Goal: Information Seeking & Learning: Check status

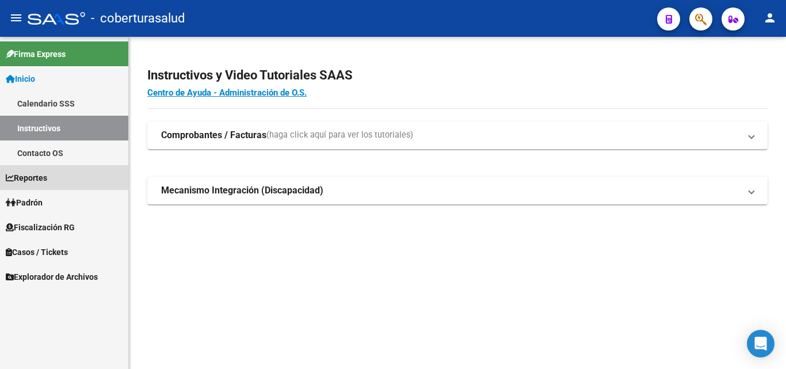
click at [47, 181] on span "Reportes" at bounding box center [26, 178] width 41 height 13
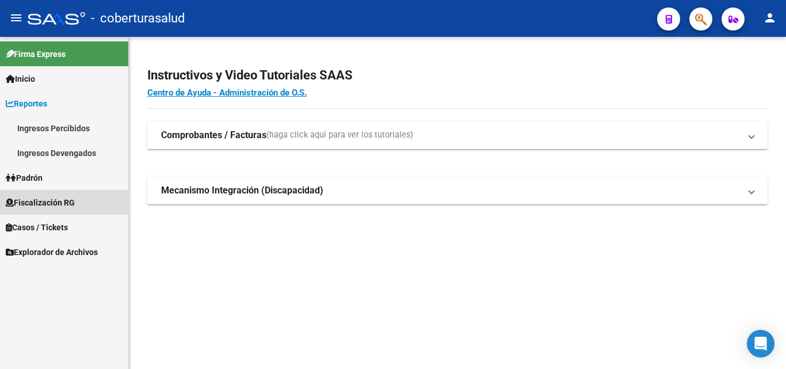
click at [50, 198] on span "Fiscalización RG" at bounding box center [40, 202] width 69 height 13
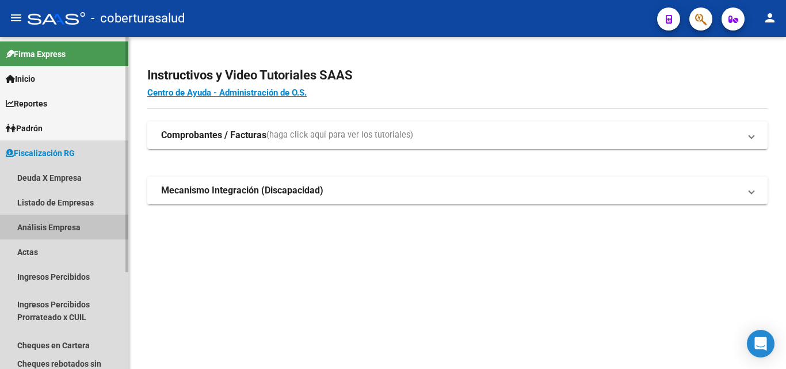
click at [50, 230] on link "Análisis Empresa" at bounding box center [64, 227] width 128 height 25
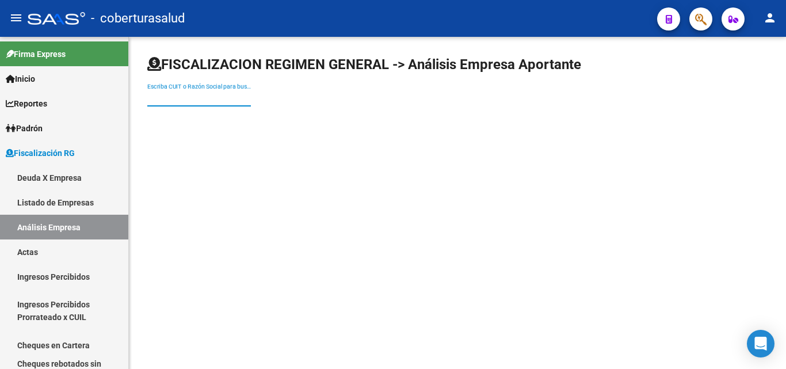
click at [231, 102] on input "Escriba CUIT o Razón Social para buscar" at bounding box center [199, 98] width 104 height 10
paste input "30696295057"
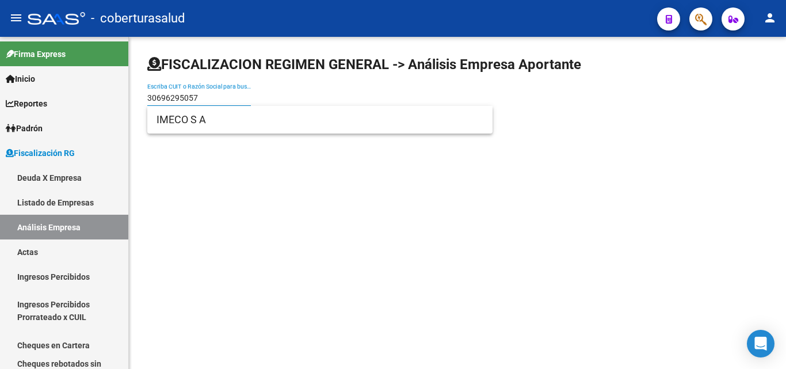
type input "30696295057"
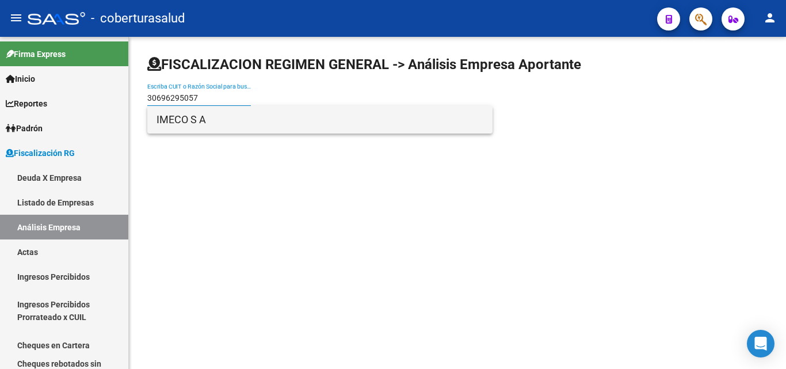
click at [204, 118] on span "IMECO S A" at bounding box center [320, 120] width 327 height 28
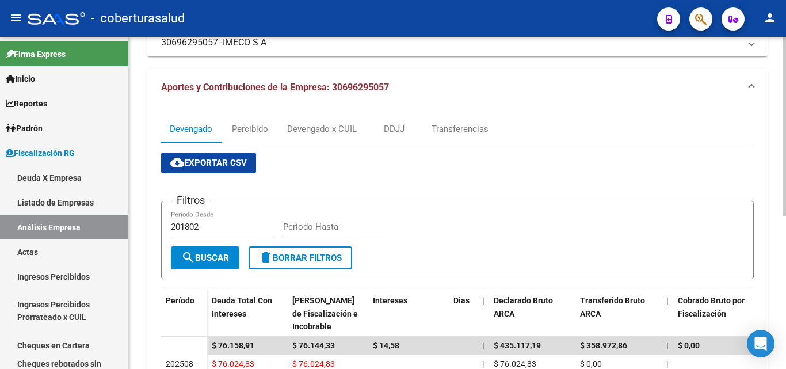
scroll to position [173, 0]
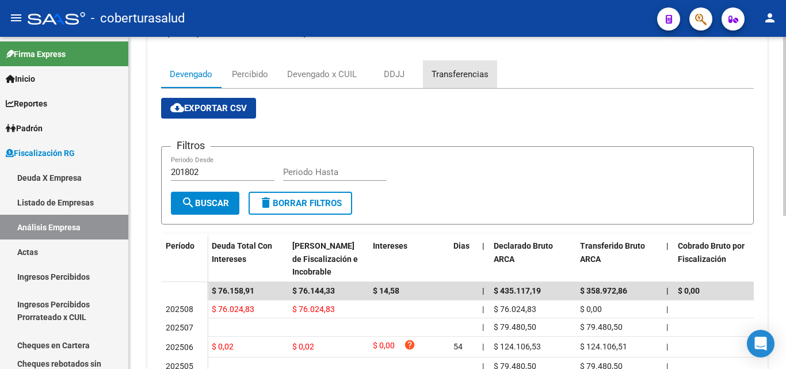
click at [456, 81] on div "Transferencias" at bounding box center [460, 74] width 74 height 28
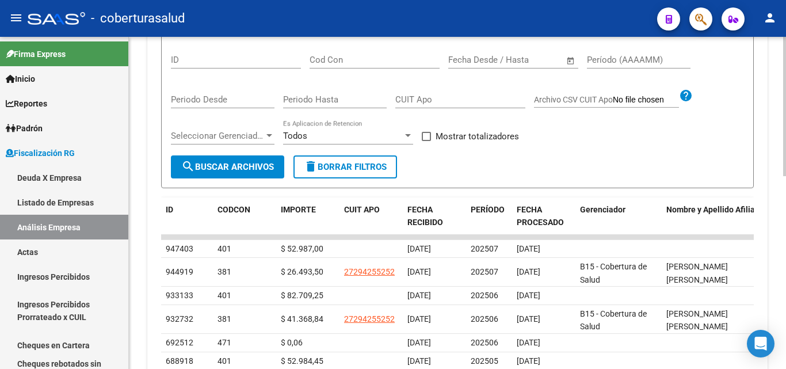
scroll to position [345, 0]
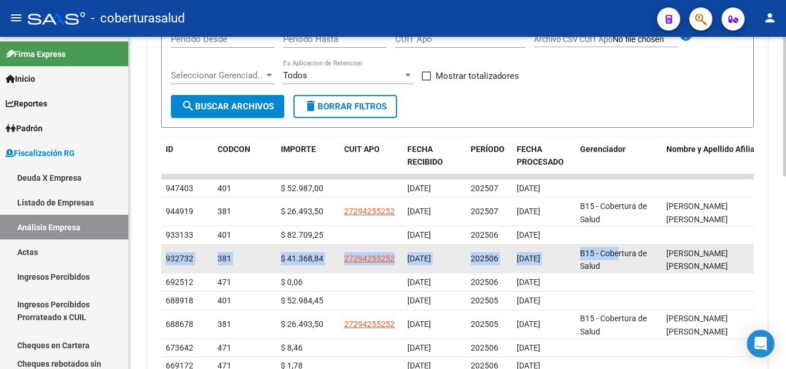
drag, startPoint x: 168, startPoint y: 260, endPoint x: 621, endPoint y: 252, distance: 453.1
click at [619, 250] on div "932732 381 $ 41.368,84 27294255252 [DATE] 202506 [DATE] B15 - Cobertura de Salu…" at bounding box center [492, 259] width 662 height 29
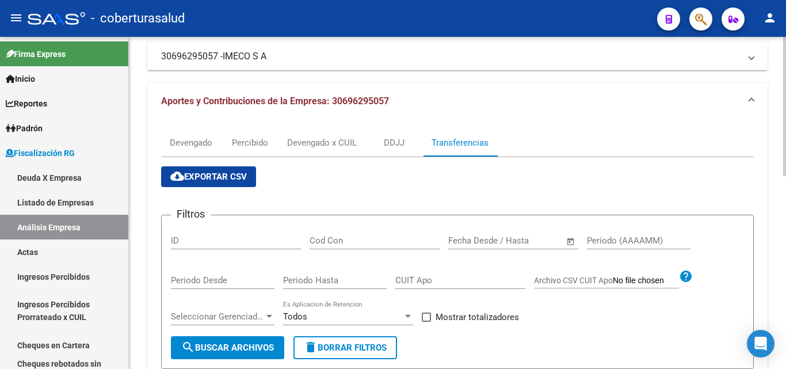
scroll to position [0, 0]
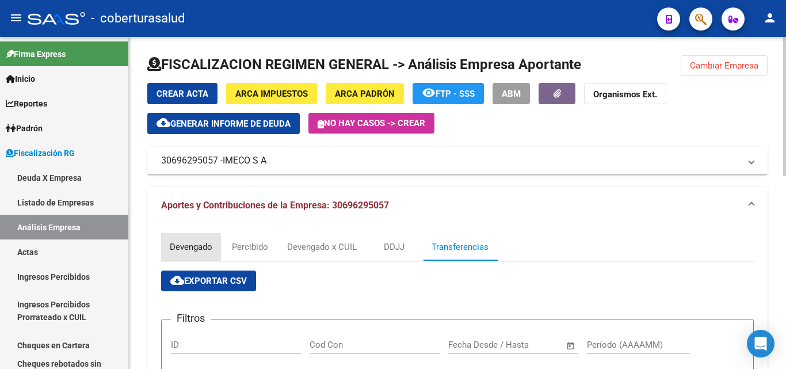
drag, startPoint x: 202, startPoint y: 234, endPoint x: 206, endPoint y: 240, distance: 7.2
click at [202, 235] on div "Devengado" at bounding box center [191, 247] width 60 height 28
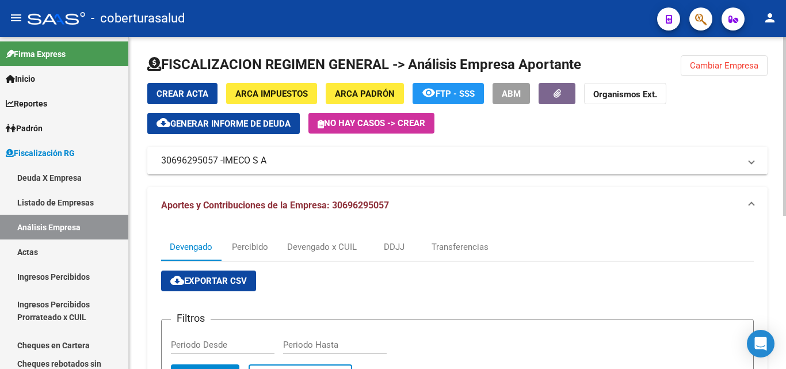
drag, startPoint x: 674, startPoint y: 73, endPoint x: 703, endPoint y: 67, distance: 29.8
click at [679, 71] on div at bounding box center [457, 69] width 621 height 28
click at [704, 67] on span "Cambiar Empresa" at bounding box center [724, 65] width 69 height 10
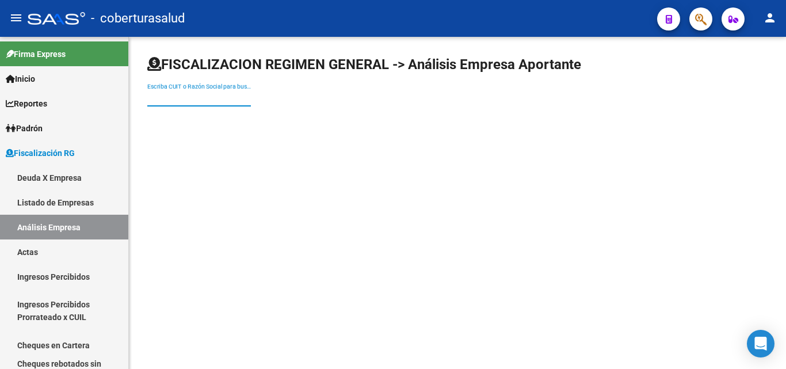
click at [197, 98] on input "Escriba CUIT o Razón Social para buscar" at bounding box center [199, 98] width 104 height 10
paste input "30715076787"
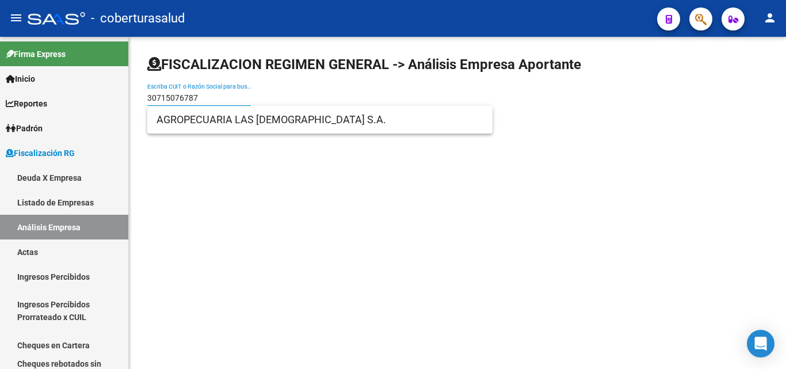
type input "30715076787"
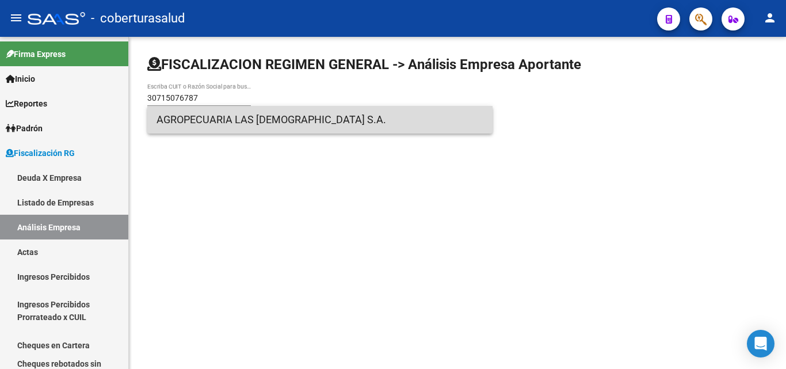
click at [195, 117] on span "AGROPECUARIA LAS [DEMOGRAPHIC_DATA] S.A." at bounding box center [320, 120] width 327 height 28
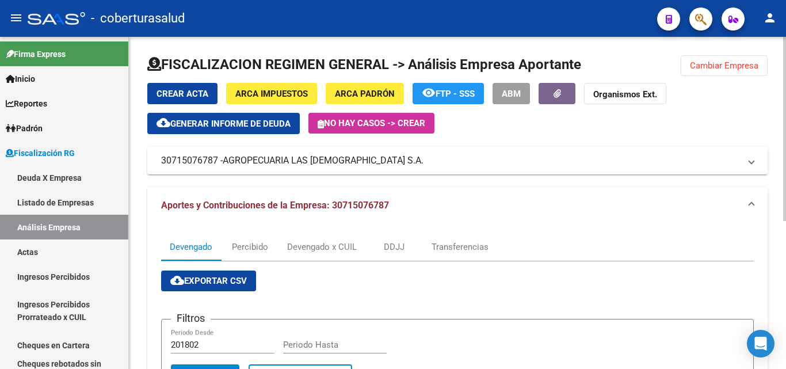
click at [694, 67] on span "Cambiar Empresa" at bounding box center [724, 65] width 69 height 10
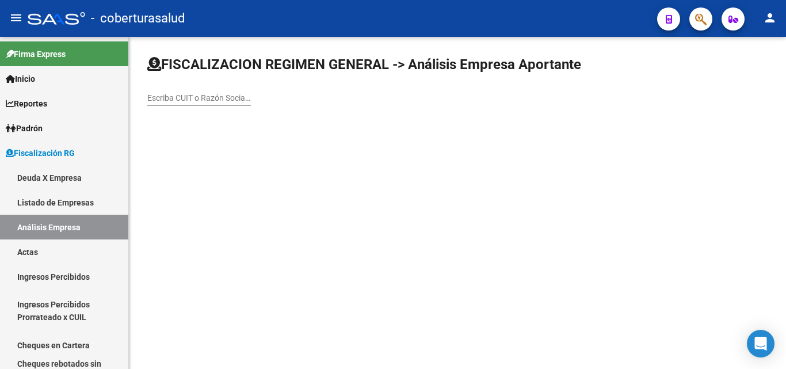
click at [206, 91] on div "Escriba CUIT o Razón Social para buscar" at bounding box center [199, 94] width 104 height 23
paste input "20324122193"
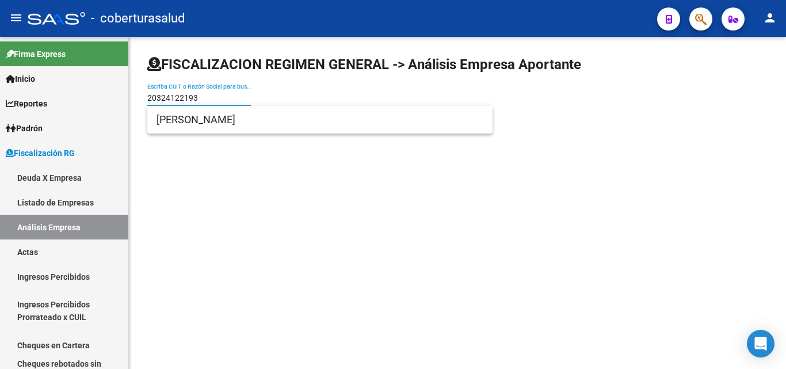
type input "20324122193"
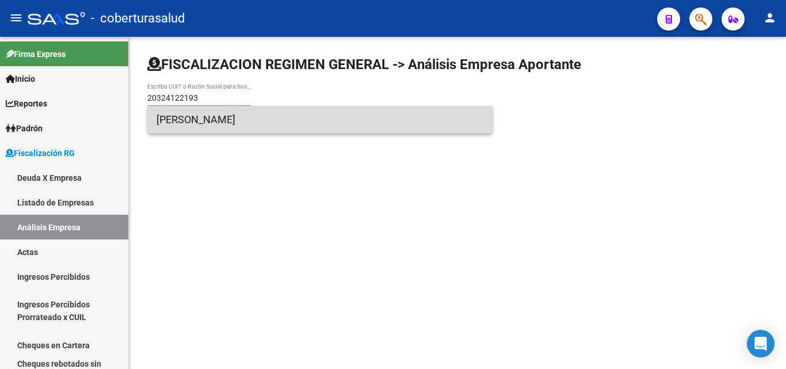
click at [181, 117] on span "[PERSON_NAME]" at bounding box center [320, 120] width 327 height 28
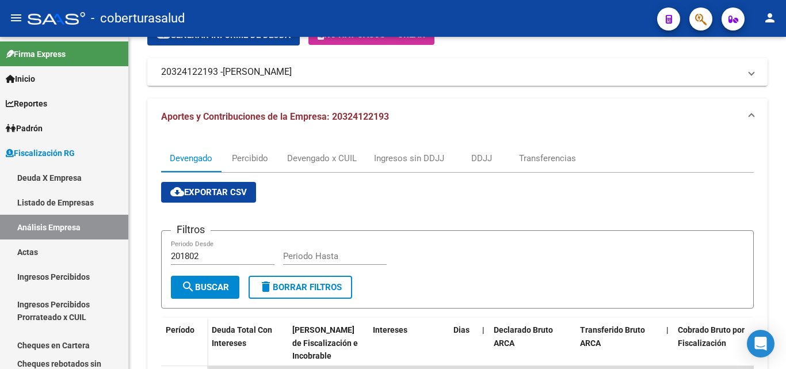
scroll to position [115, 0]
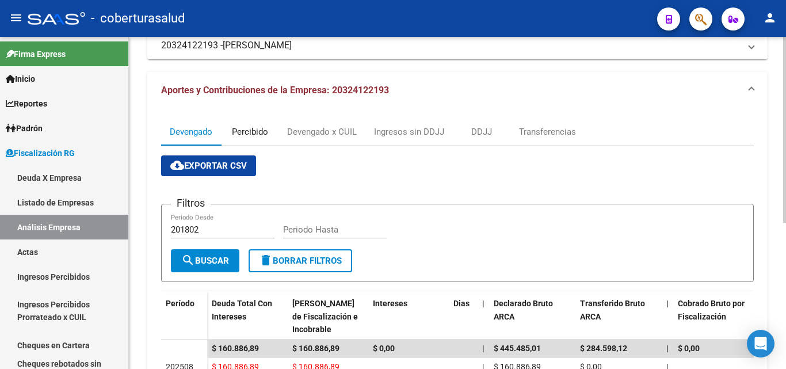
click at [255, 130] on div "Percibido" at bounding box center [250, 131] width 36 height 13
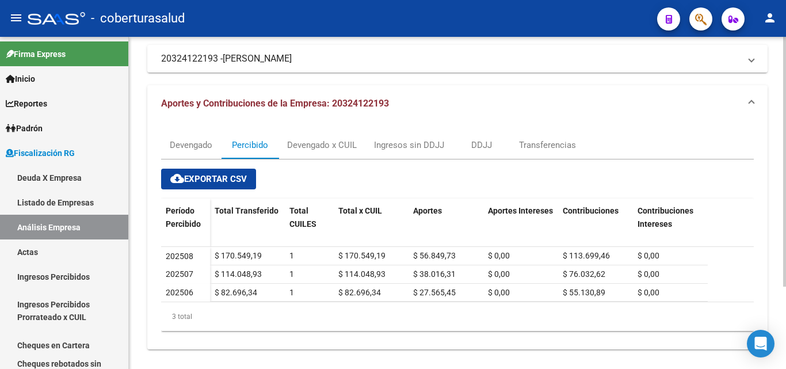
scroll to position [110, 0]
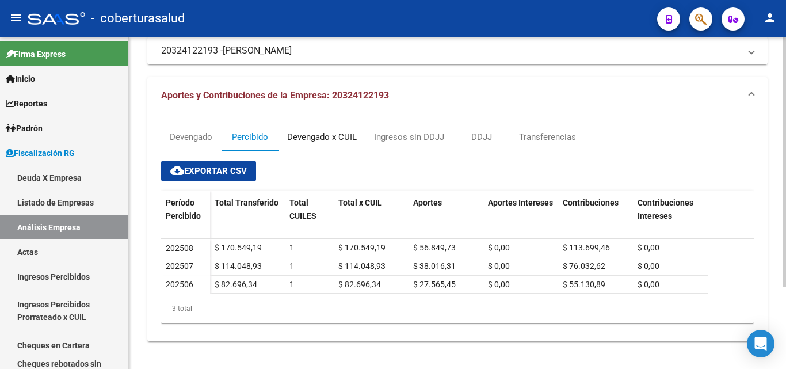
click at [299, 133] on div "Devengado x CUIL" at bounding box center [322, 137] width 70 height 13
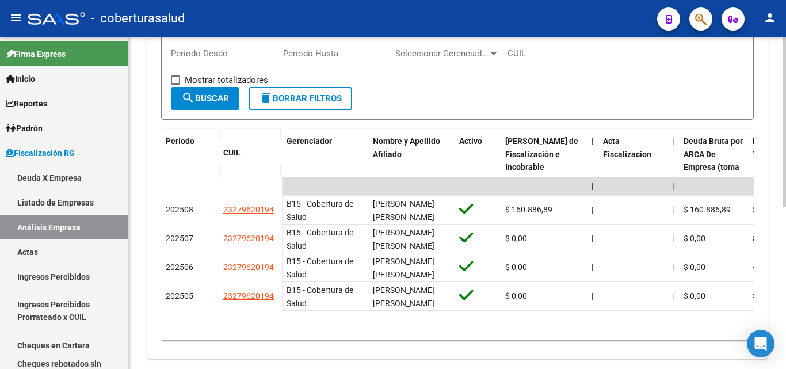
scroll to position [317, 0]
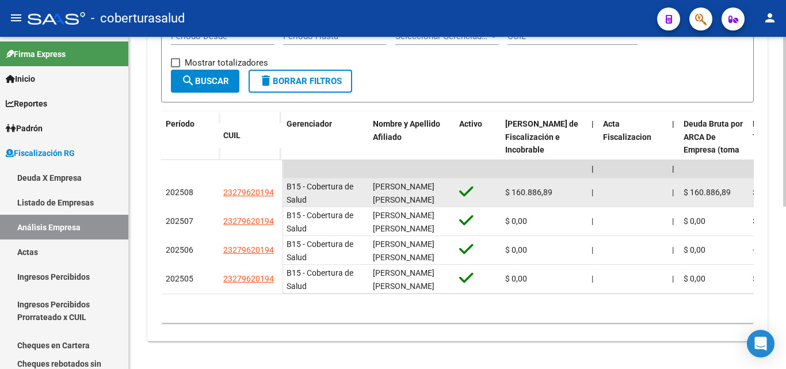
click at [277, 183] on datatable-body-cell "23279620194" at bounding box center [250, 192] width 63 height 29
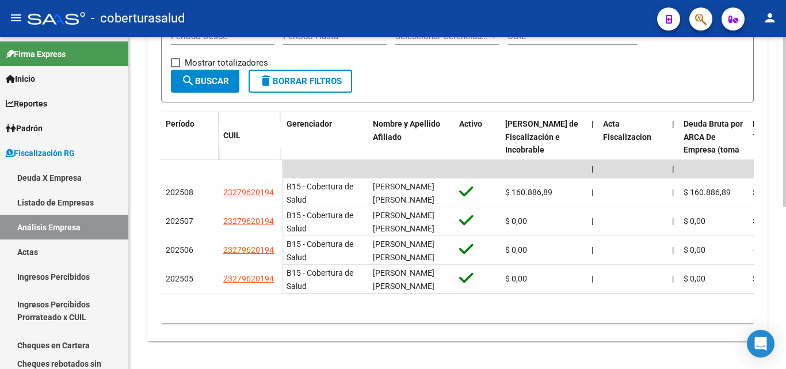
drag, startPoint x: 270, startPoint y: 180, endPoint x: 196, endPoint y: 149, distance: 79.8
click at [196, 149] on div "Período" at bounding box center [190, 141] width 48 height 48
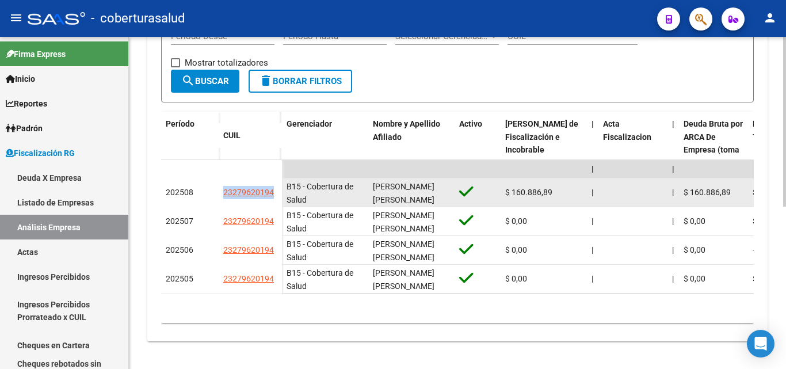
drag, startPoint x: 277, startPoint y: 185, endPoint x: 212, endPoint y: 186, distance: 64.5
click at [212, 186] on div "202508 23279620194" at bounding box center [221, 192] width 121 height 29
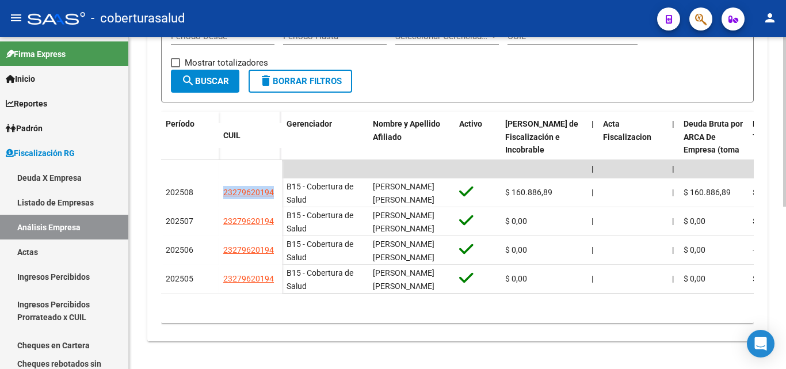
copy div "23279620194"
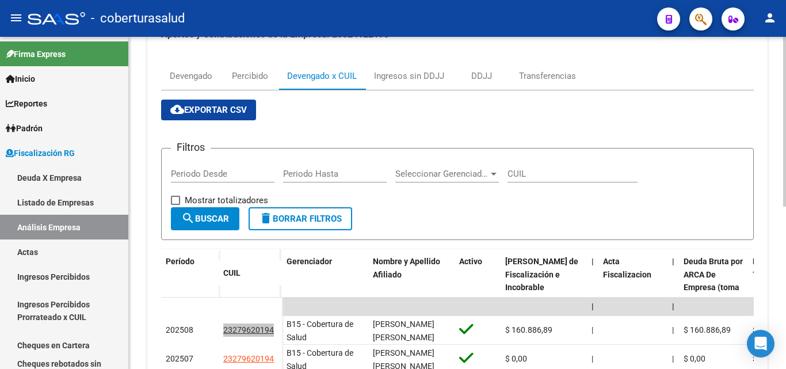
scroll to position [144, 0]
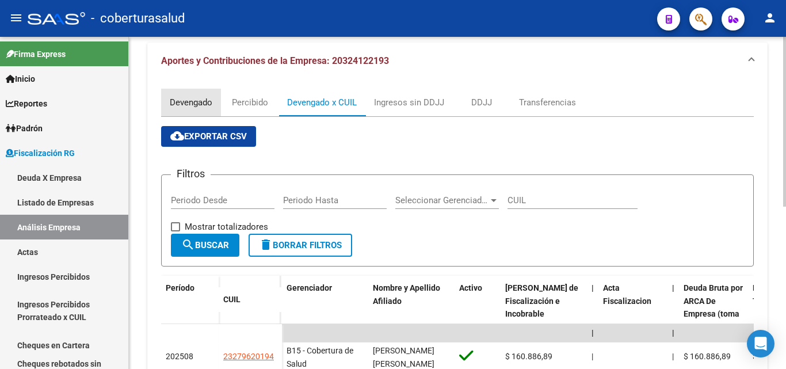
click at [194, 104] on div "Devengado" at bounding box center [191, 102] width 43 height 13
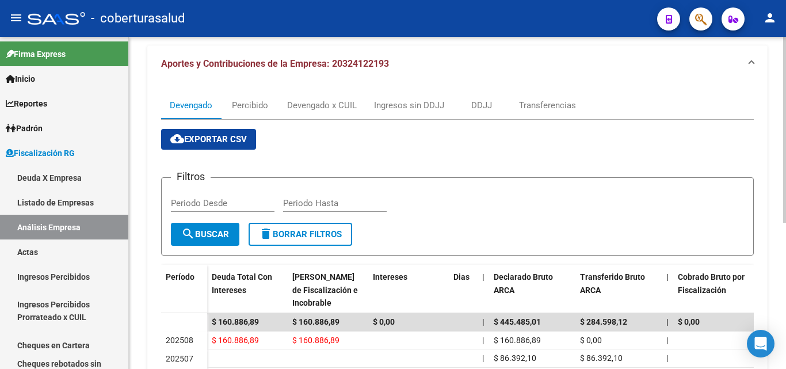
scroll to position [0, 0]
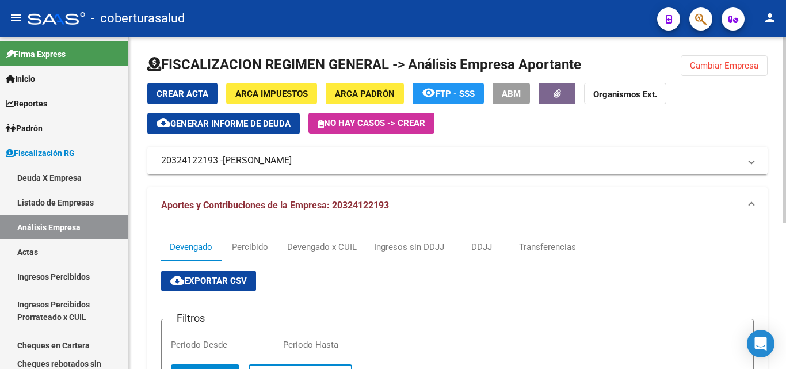
click at [694, 76] on div at bounding box center [457, 69] width 621 height 28
click at [693, 73] on button "Cambiar Empresa" at bounding box center [724, 65] width 87 height 21
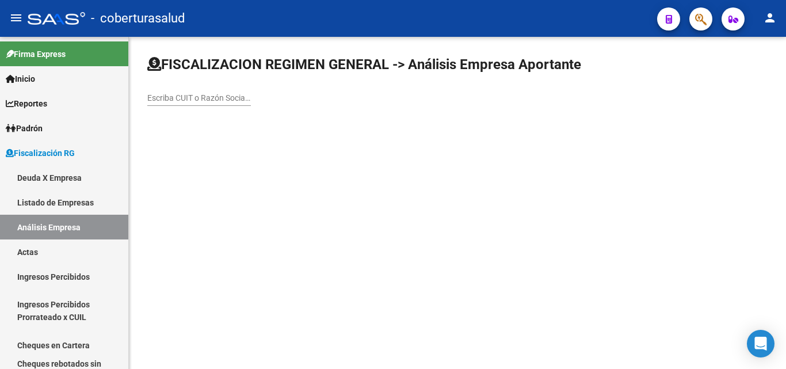
click at [205, 101] on input "Escriba CUIT o Razón Social para buscar" at bounding box center [199, 98] width 104 height 10
paste input "33716321369"
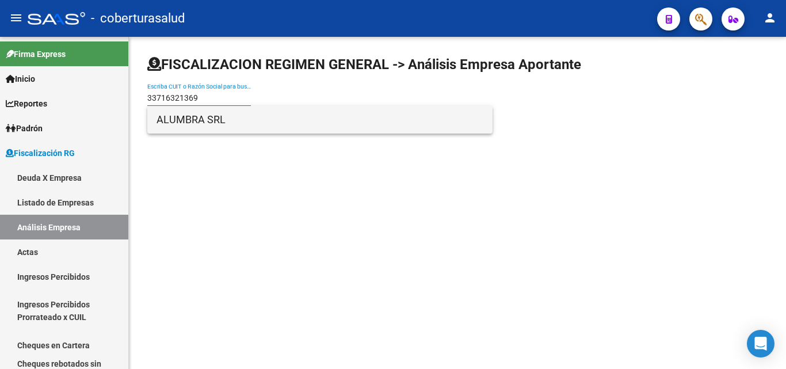
type input "33716321369"
click at [201, 121] on span "ALUMBRA SRL" at bounding box center [320, 120] width 327 height 28
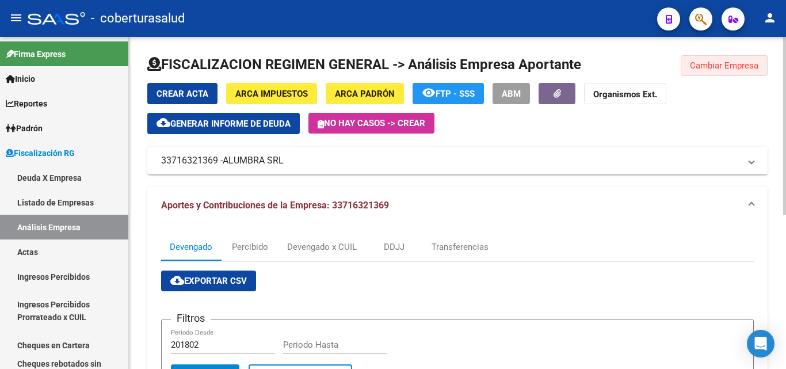
drag, startPoint x: 711, startPoint y: 75, endPoint x: 713, endPoint y: 69, distance: 6.0
click at [712, 73] on button "Cambiar Empresa" at bounding box center [724, 65] width 87 height 21
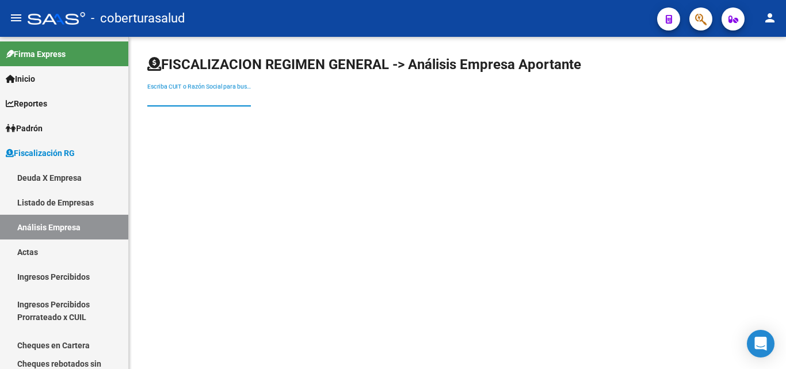
click at [192, 96] on input "Escriba CUIT o Razón Social para buscar" at bounding box center [199, 98] width 104 height 10
paste input "30681279187"
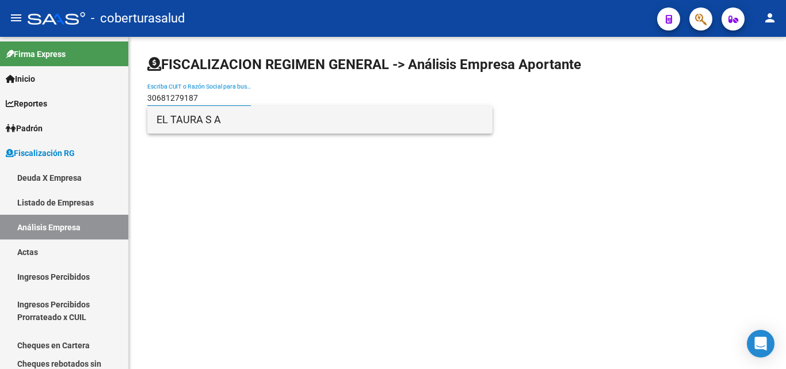
type input "30681279187"
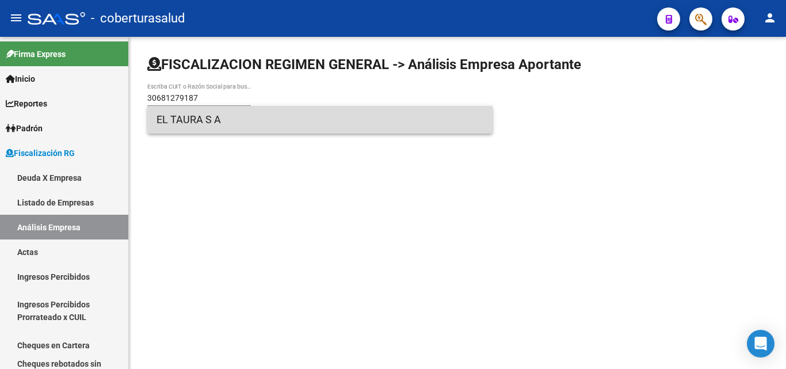
click at [183, 123] on span "EL TAURA S A" at bounding box center [320, 120] width 327 height 28
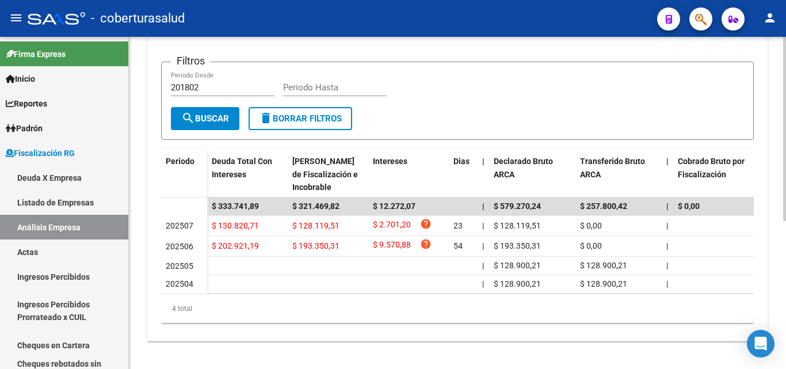
scroll to position [267, 0]
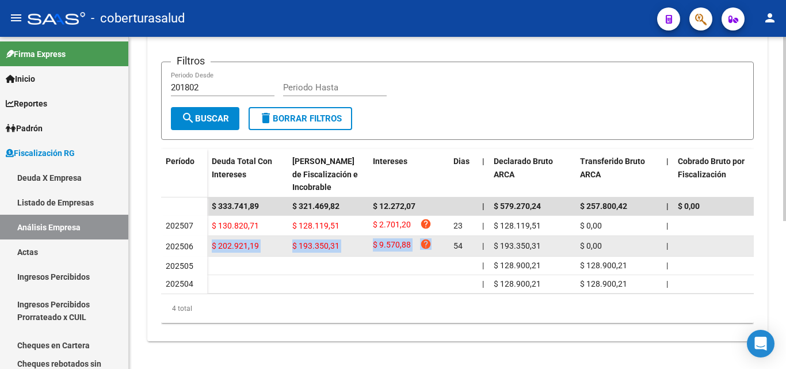
drag, startPoint x: 211, startPoint y: 237, endPoint x: 432, endPoint y: 235, distance: 221.1
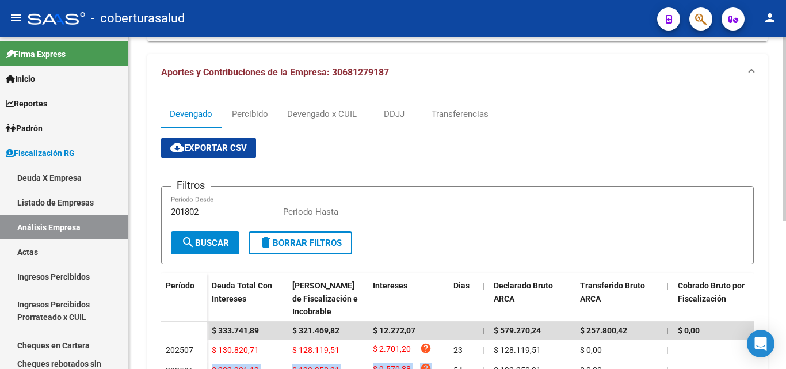
scroll to position [0, 0]
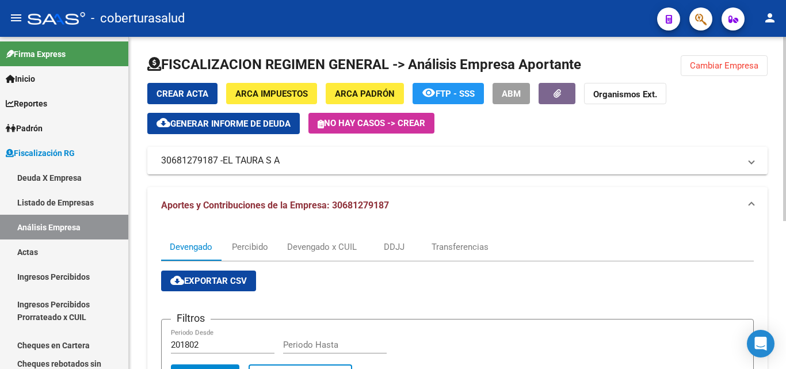
click at [690, 60] on span "Cambiar Empresa" at bounding box center [724, 65] width 69 height 10
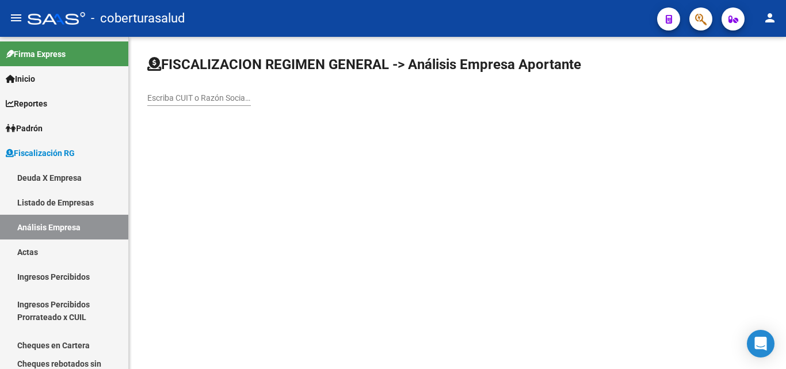
click at [175, 97] on input "Escriba CUIT o Razón Social para buscar" at bounding box center [199, 98] width 104 height 10
paste input "27257611138"
type input "27257611138"
